Goal: Find specific page/section: Find specific page/section

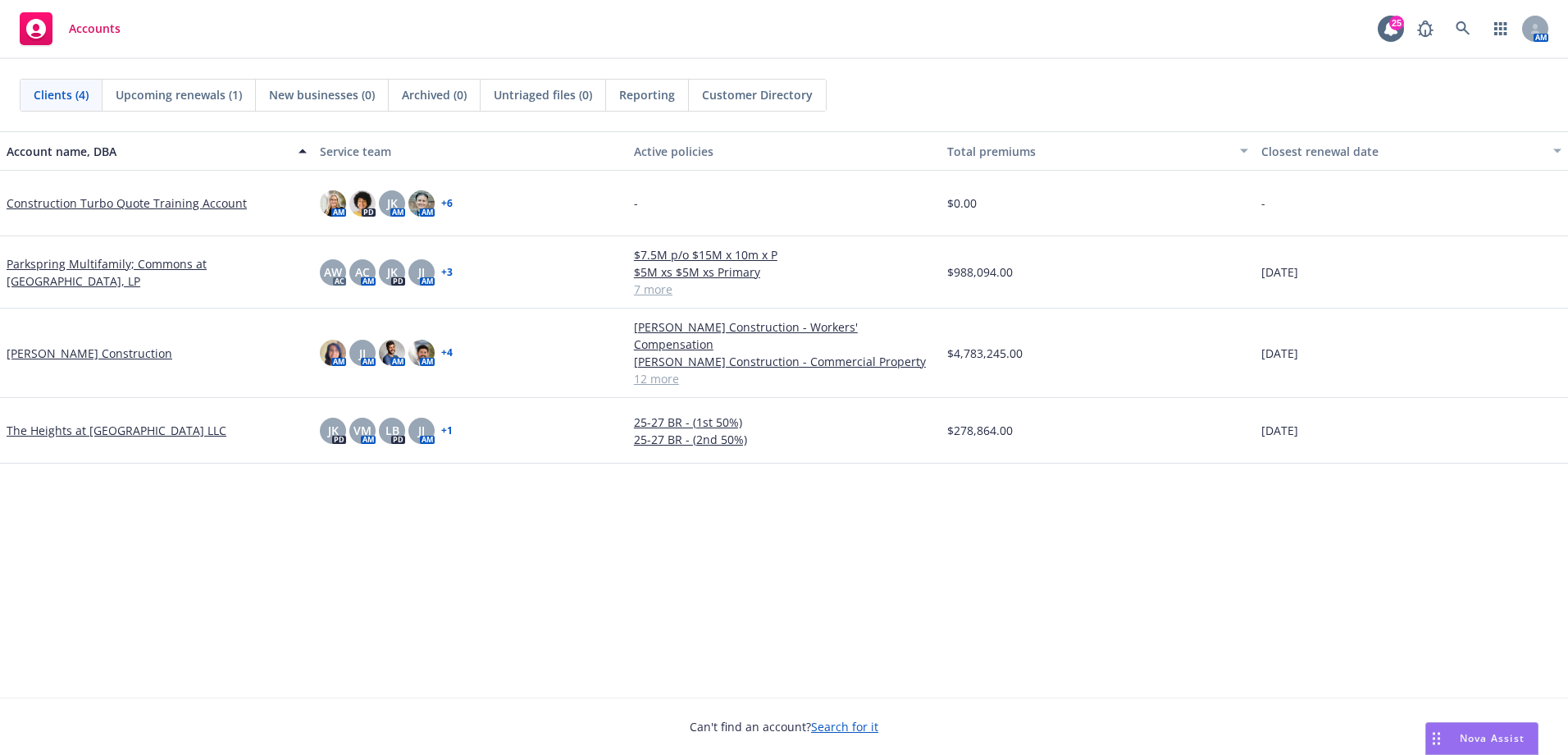
click at [671, 87] on span "Reporting" at bounding box center [647, 95] width 56 height 18
